Goal: Obtain resource: Download file/media

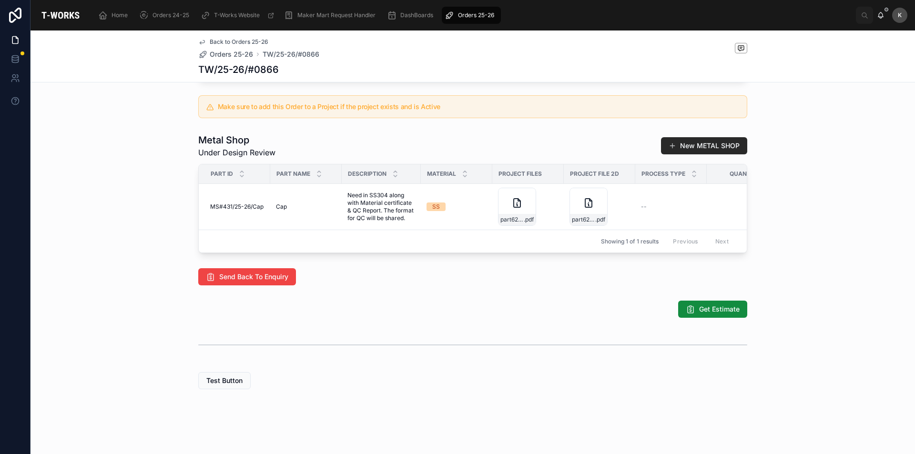
scroll to position [95, 0]
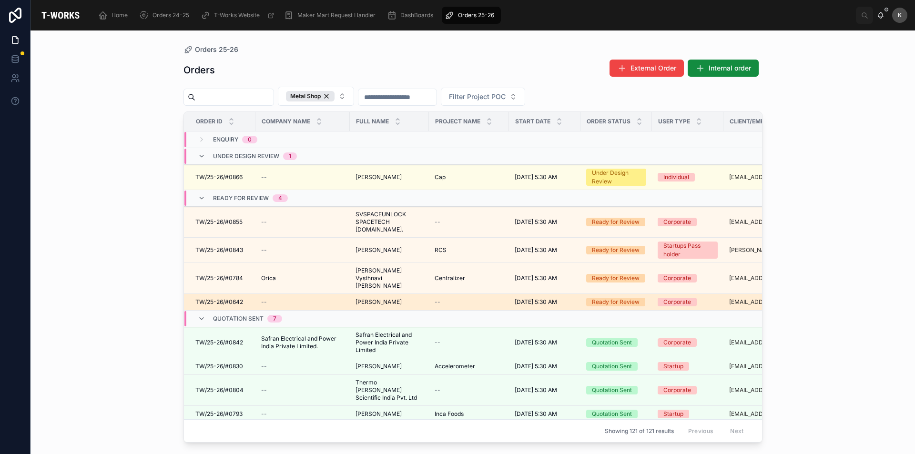
scroll to position [143, 0]
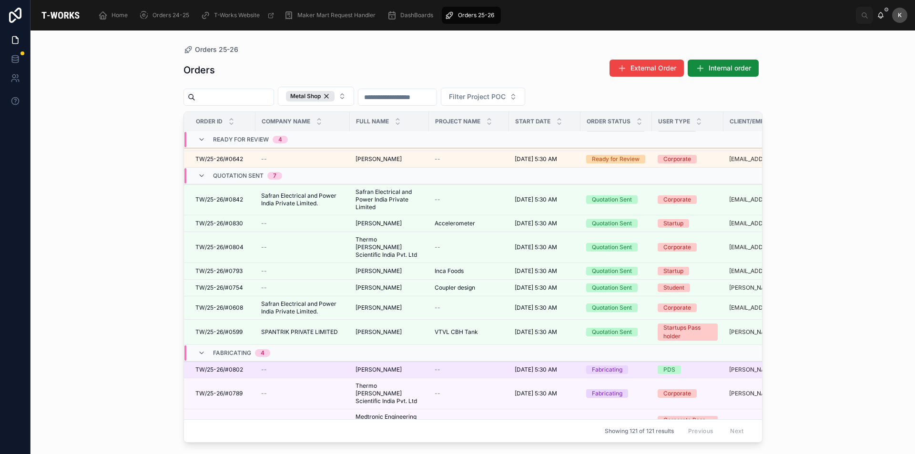
click at [375, 366] on span "[PERSON_NAME]" at bounding box center [379, 370] width 46 height 8
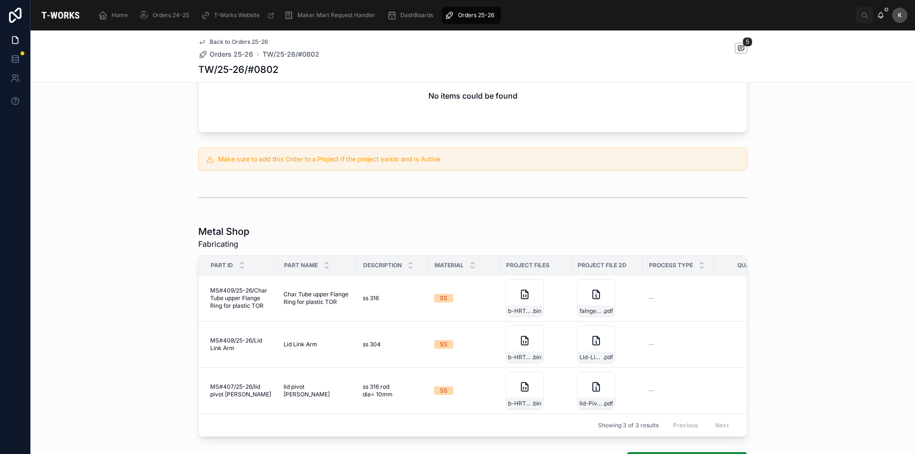
scroll to position [428, 0]
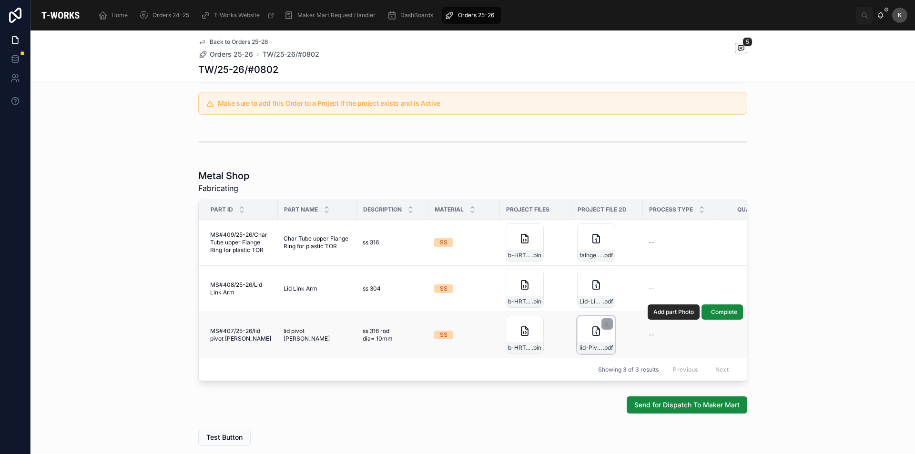
click at [581, 340] on div "lid-Pivot-Rod .pdf" at bounding box center [596, 335] width 38 height 38
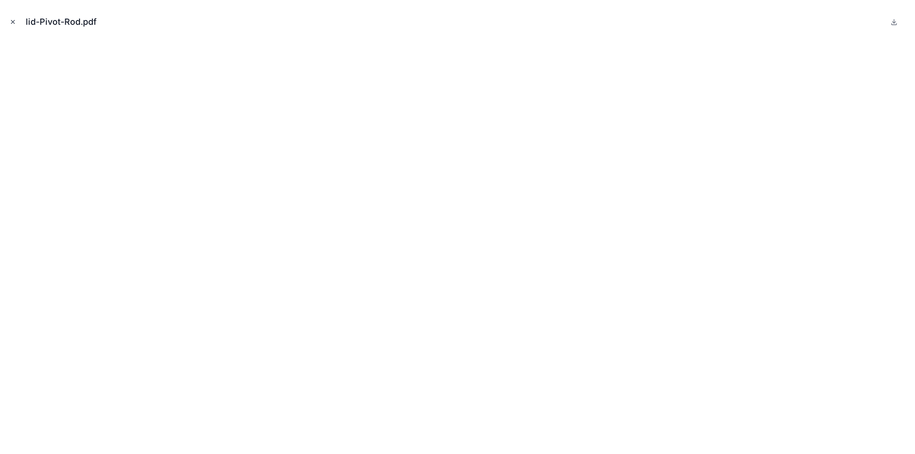
click at [11, 22] on icon "Close modal" at bounding box center [13, 22] width 7 height 7
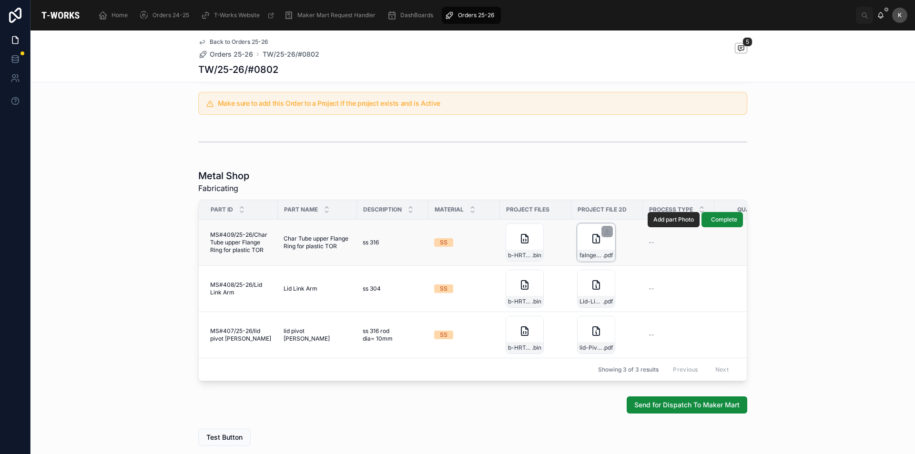
click at [581, 245] on div "falnge-ring-for-plastic-Tor .pdf" at bounding box center [596, 243] width 38 height 38
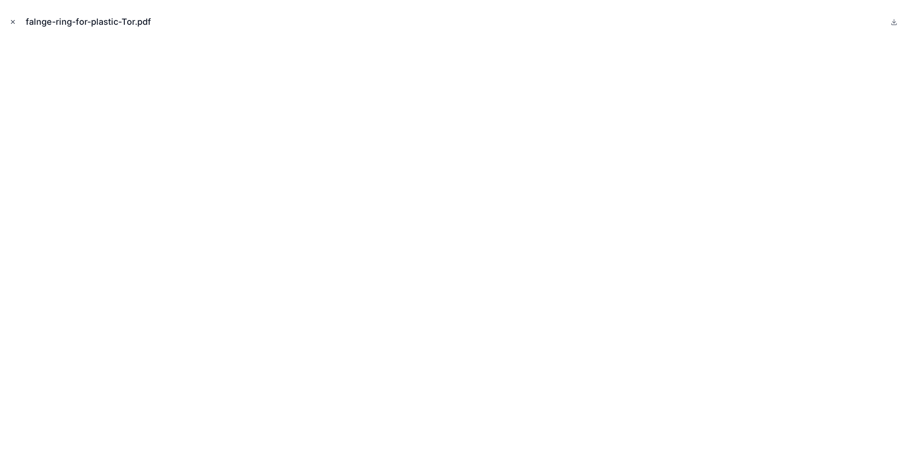
click at [12, 22] on icon "Close modal" at bounding box center [13, 22] width 7 height 7
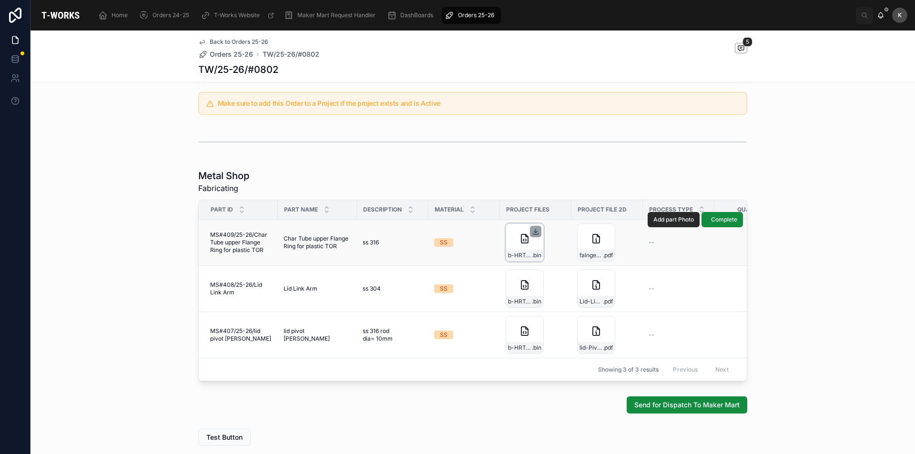
click at [534, 228] on icon at bounding box center [536, 232] width 8 height 8
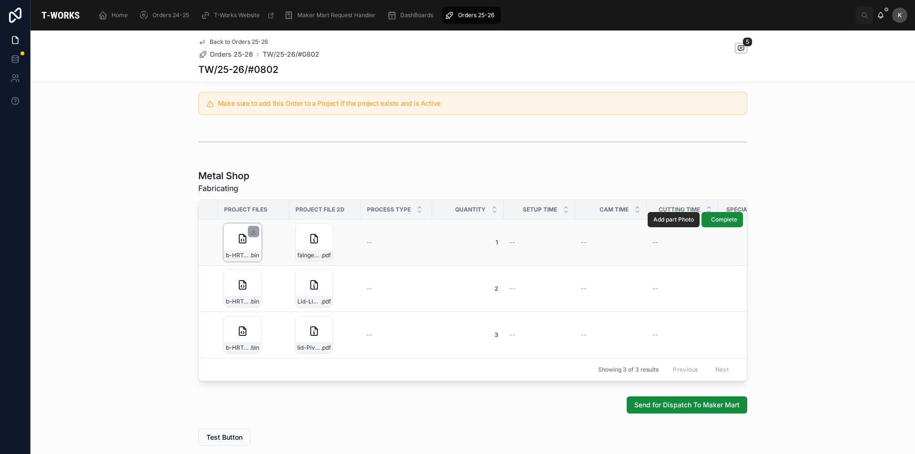
scroll to position [0, 284]
click at [299, 242] on div "falnge-ring-for-plastic-Tor .pdf" at bounding box center [313, 243] width 38 height 38
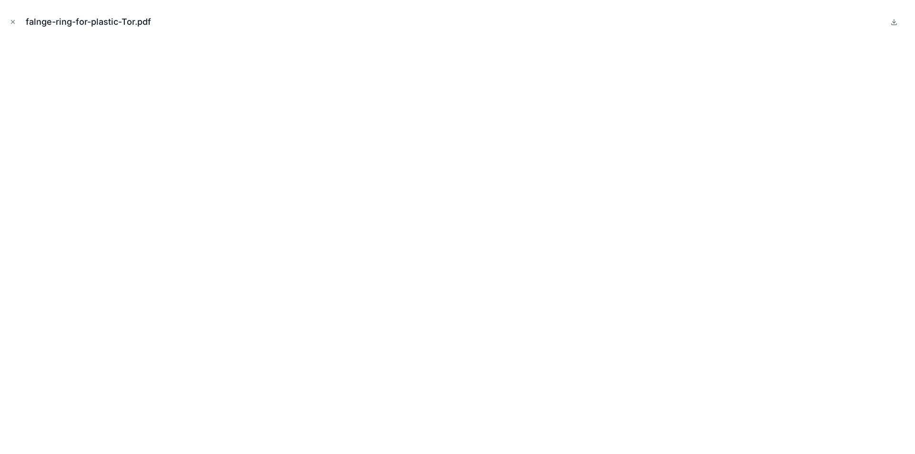
drag, startPoint x: 15, startPoint y: 20, endPoint x: 15, endPoint y: 2, distance: 17.6
click at [15, 15] on div "falnge-ring-for-plastic-Tor.pdf" at bounding box center [458, 22] width 900 height 29
drag, startPoint x: 10, startPoint y: 22, endPoint x: 10, endPoint y: 12, distance: 10.0
click at [10, 18] on button "Close modal" at bounding box center [13, 22] width 10 height 10
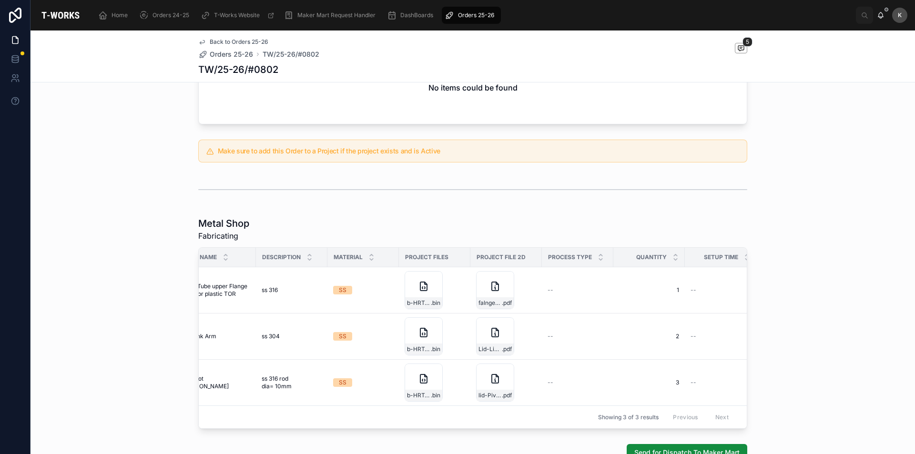
scroll to position [0, 102]
click at [738, 50] on icon at bounding box center [741, 47] width 6 height 5
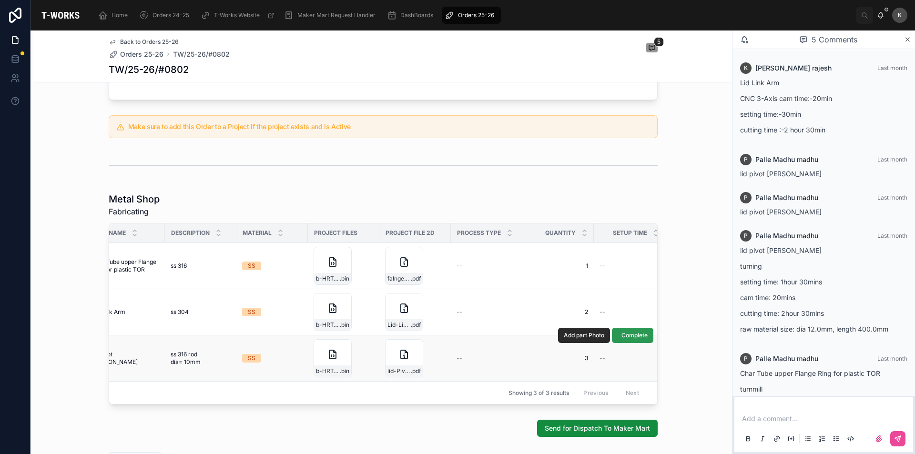
scroll to position [475, 0]
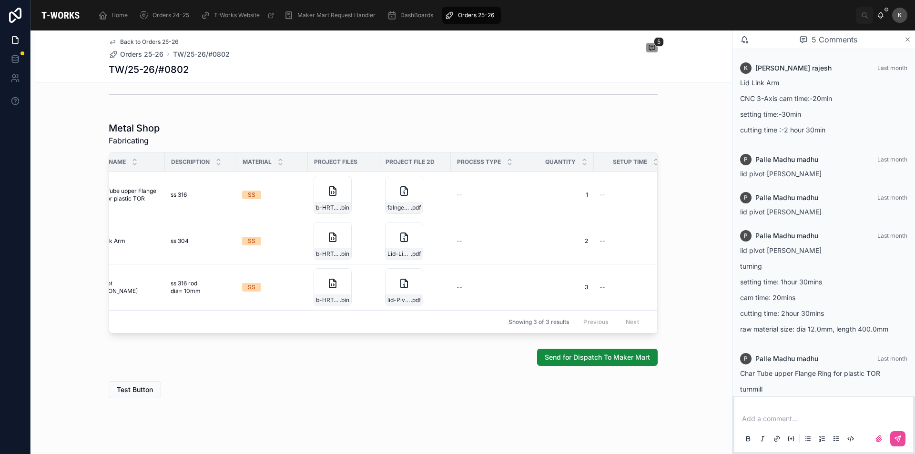
click at [910, 39] on icon at bounding box center [907, 40] width 7 height 8
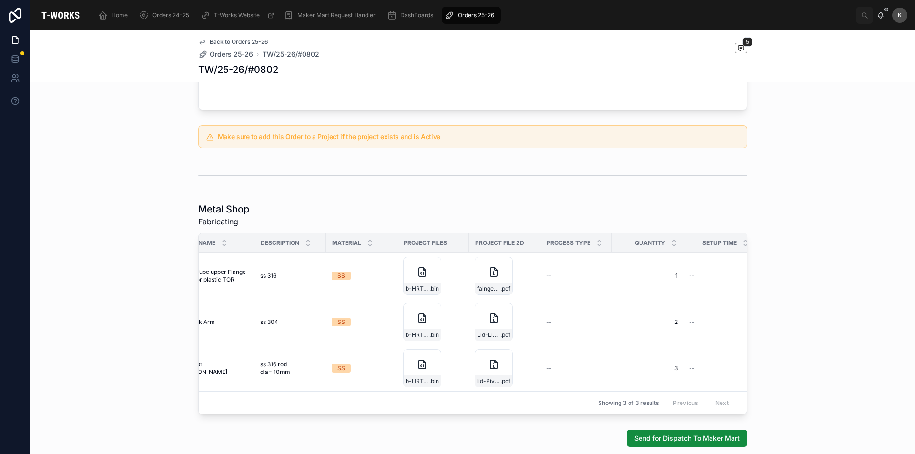
scroll to position [348, 0]
